Goal: Information Seeking & Learning: Learn about a topic

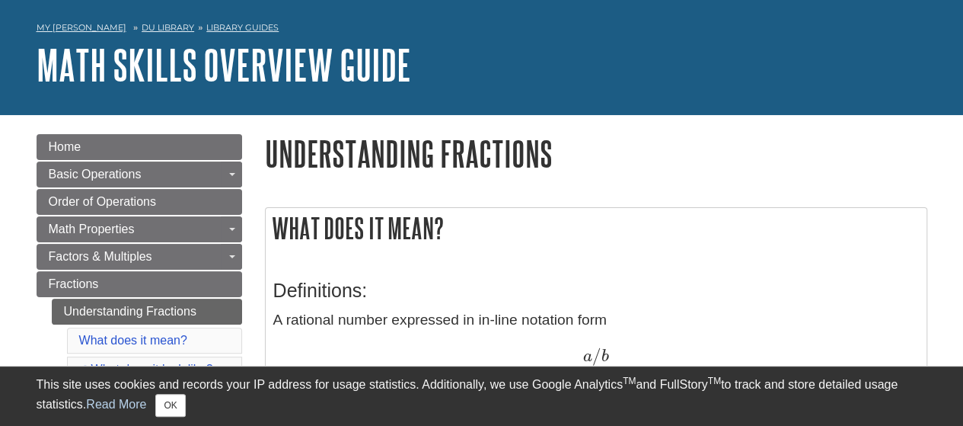
scroll to position [76, 0]
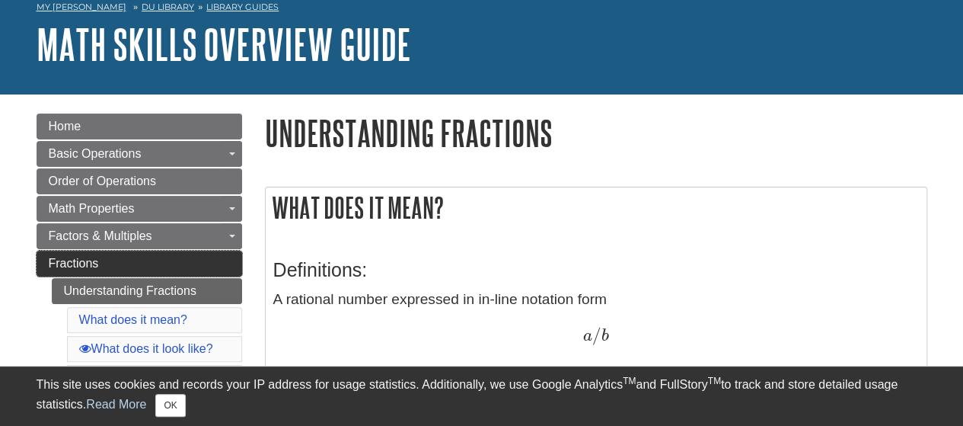
click at [180, 254] on link "Fractions" at bounding box center [140, 264] width 206 height 26
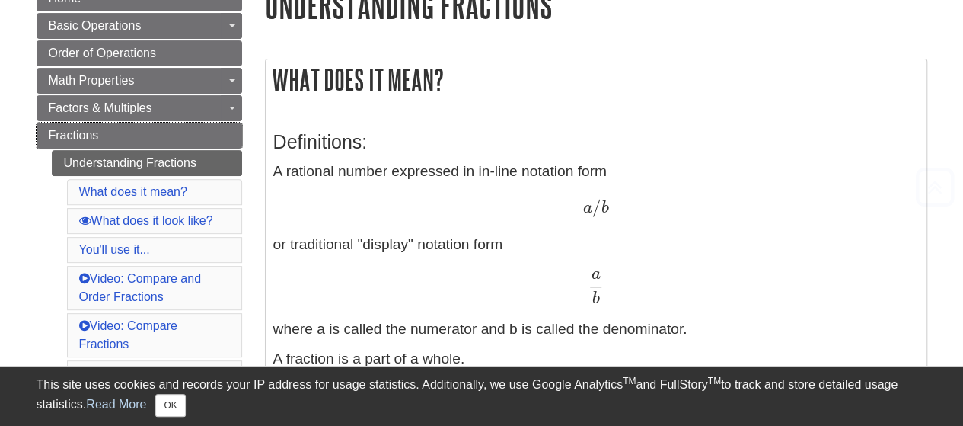
scroll to position [225, 0]
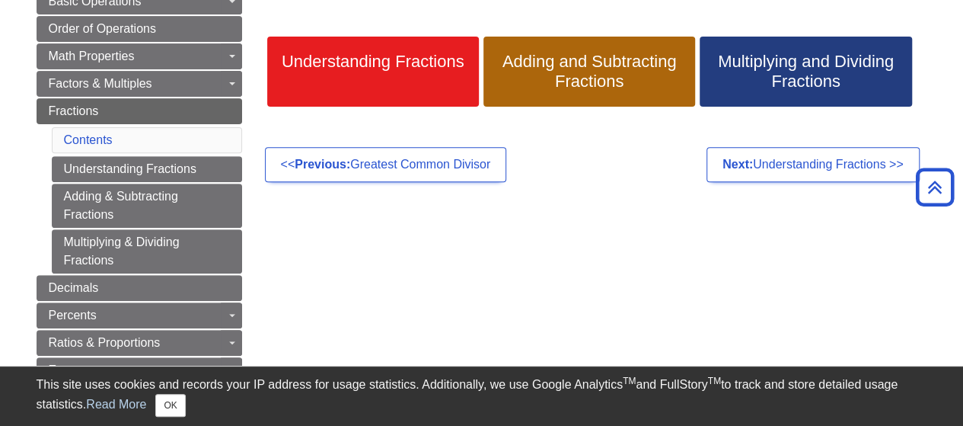
scroll to position [152, 0]
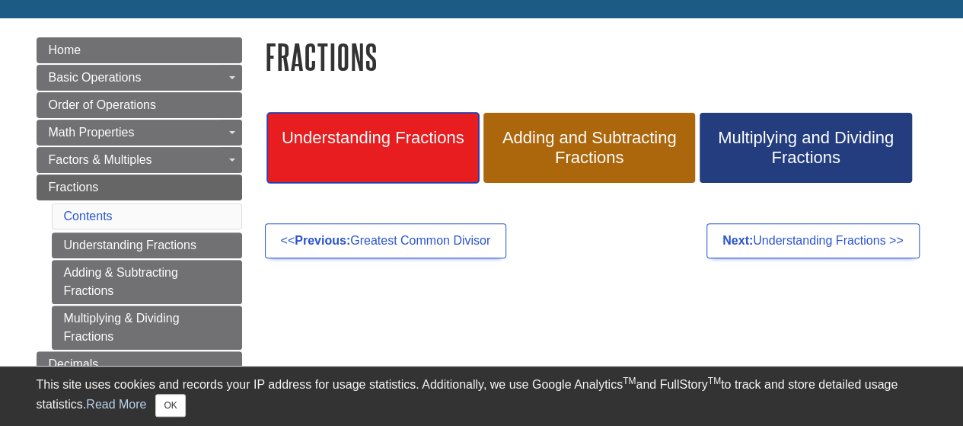
click at [331, 163] on link "Understanding Fractions" at bounding box center [373, 148] width 212 height 70
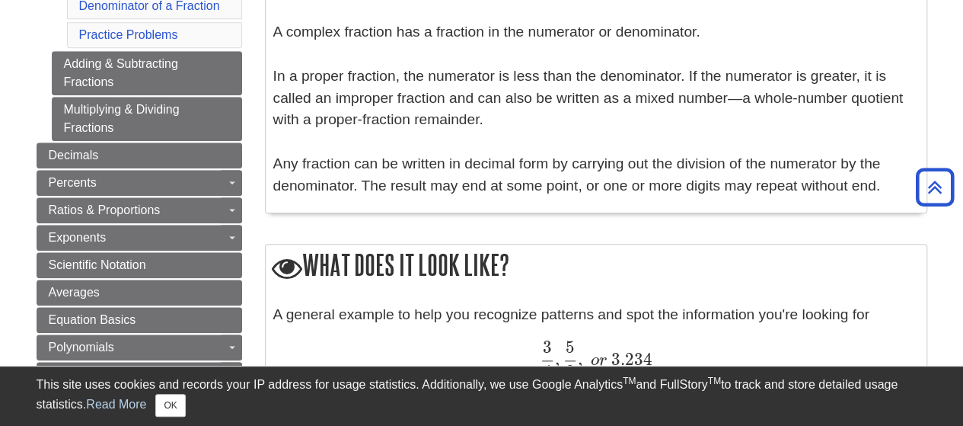
scroll to position [685, 0]
